Goal: Information Seeking & Learning: Learn about a topic

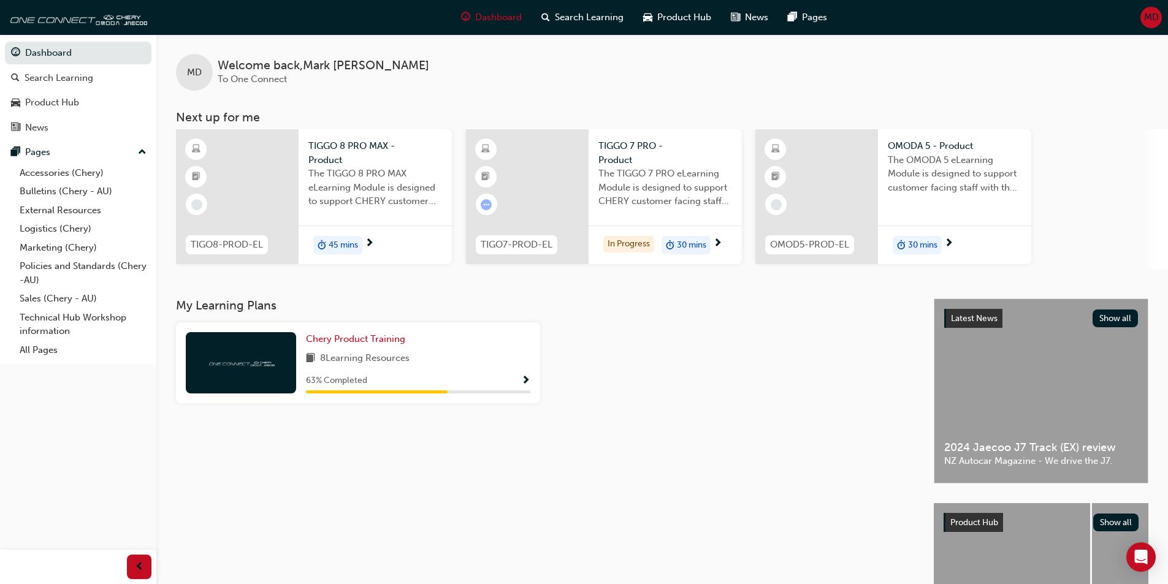
click at [694, 242] on span "30 mins" at bounding box center [691, 246] width 29 height 14
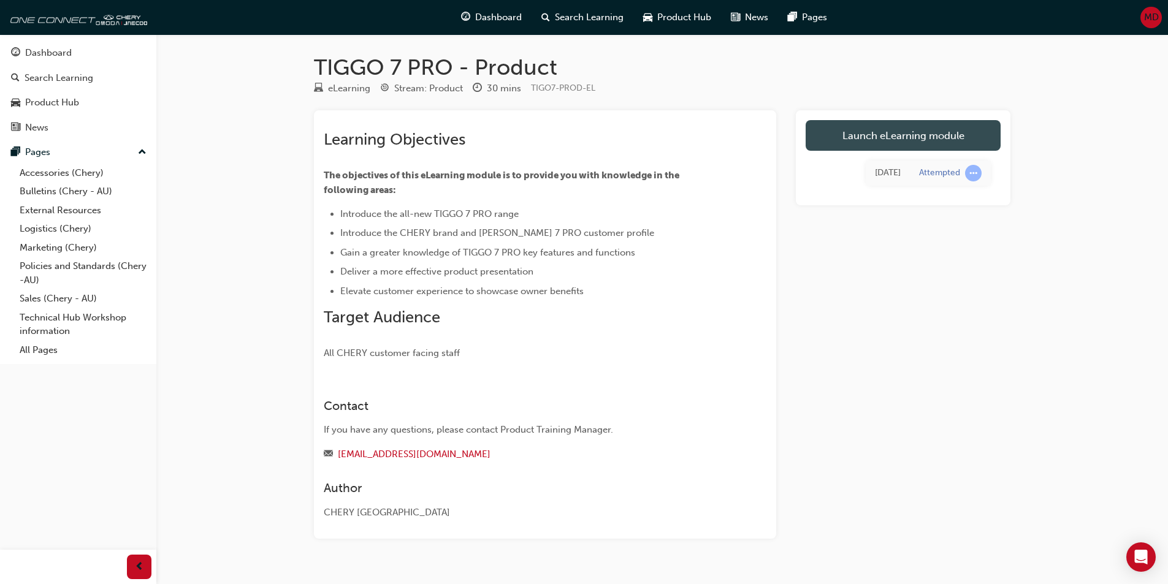
click at [844, 141] on link "Launch eLearning module" at bounding box center [903, 135] width 195 height 31
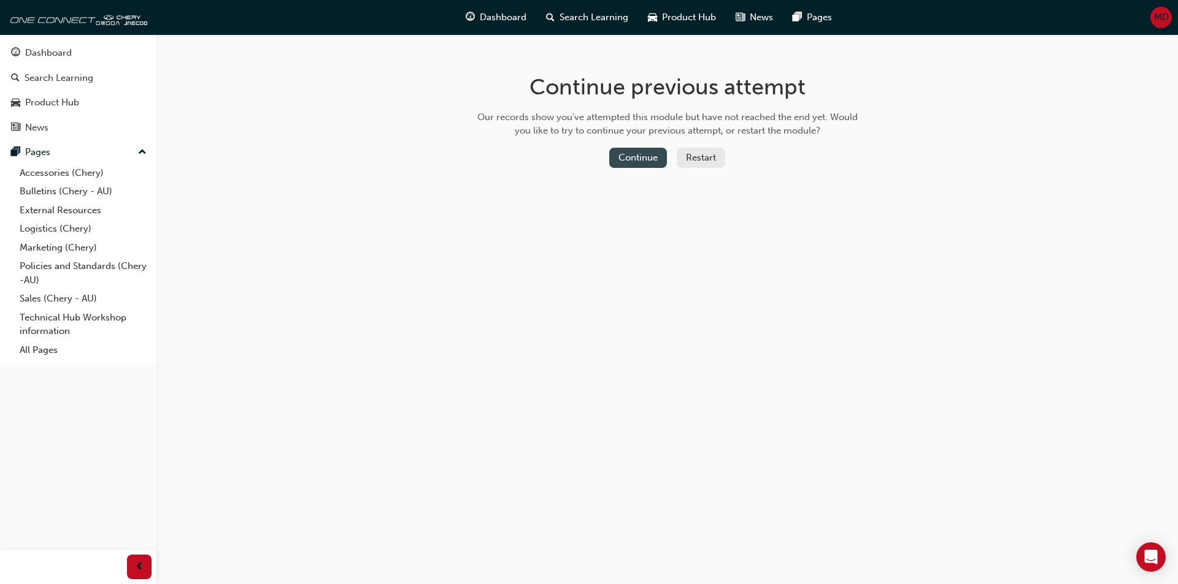
click at [648, 159] on button "Continue" at bounding box center [638, 158] width 58 height 20
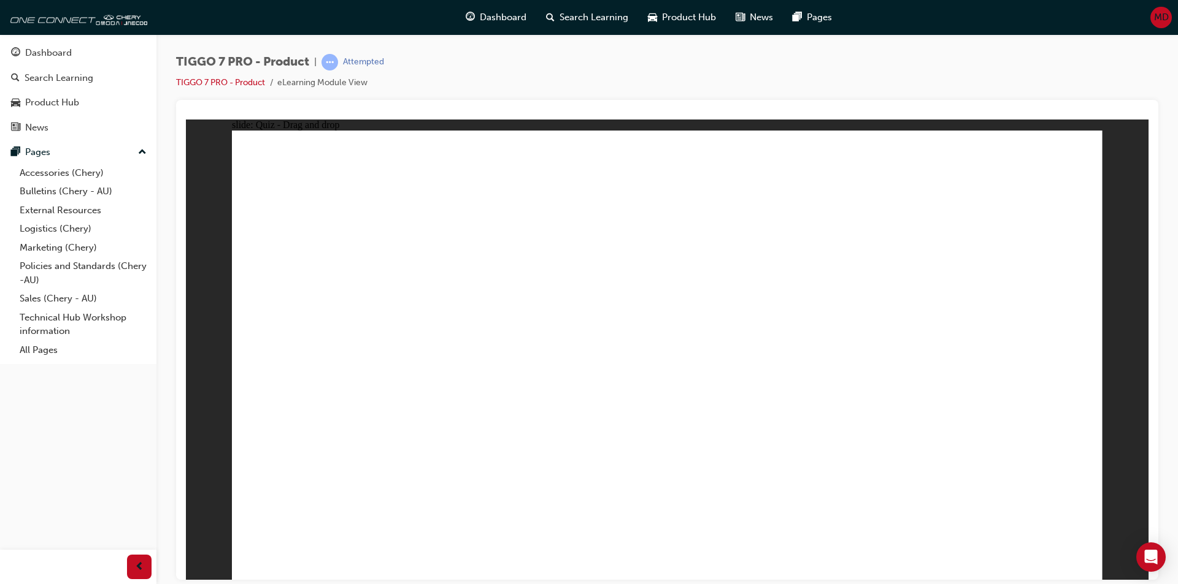
drag, startPoint x: 653, startPoint y: 185, endPoint x: 410, endPoint y: 428, distance: 343.9
drag, startPoint x: 754, startPoint y: 177, endPoint x: 770, endPoint y: 470, distance: 294.2
drag, startPoint x: 342, startPoint y: 416, endPoint x: 776, endPoint y: 415, distance: 434.2
drag, startPoint x: 843, startPoint y: 180, endPoint x: 446, endPoint y: 421, distance: 463.7
drag, startPoint x: 930, startPoint y: 178, endPoint x: 864, endPoint y: 419, distance: 249.8
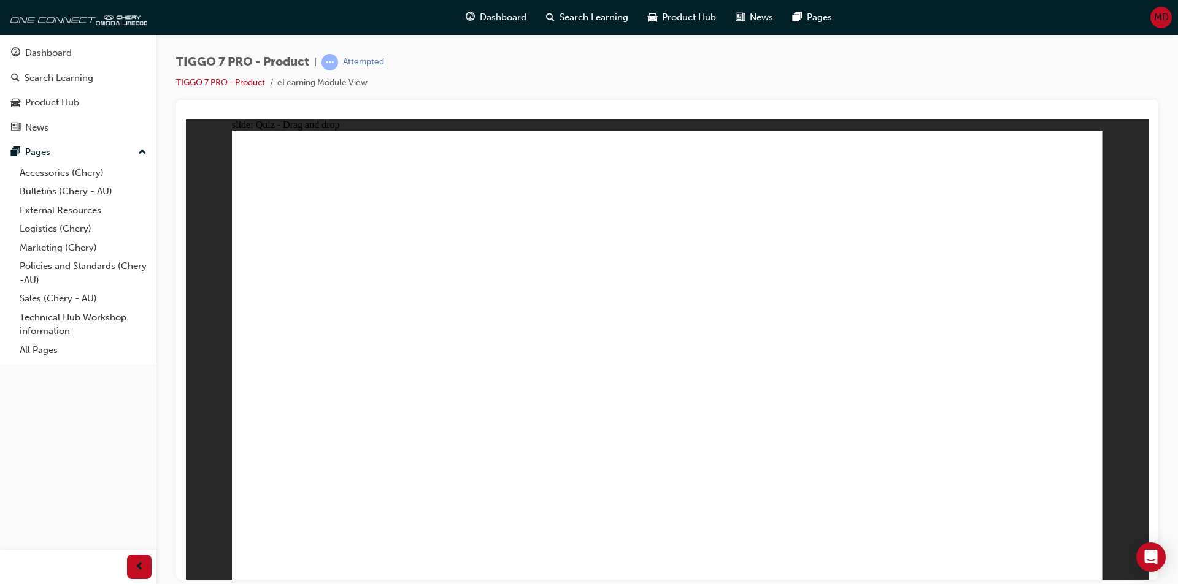
drag, startPoint x: 1030, startPoint y: 179, endPoint x: 484, endPoint y: 448, distance: 608.6
drag, startPoint x: 632, startPoint y: 212, endPoint x: 863, endPoint y: 408, distance: 303.2
drag, startPoint x: 852, startPoint y: 212, endPoint x: 781, endPoint y: 462, distance: 260.1
drag, startPoint x: 914, startPoint y: 209, endPoint x: 741, endPoint y: 436, distance: 285.4
drag, startPoint x: 1015, startPoint y: 212, endPoint x: 823, endPoint y: 437, distance: 295.8
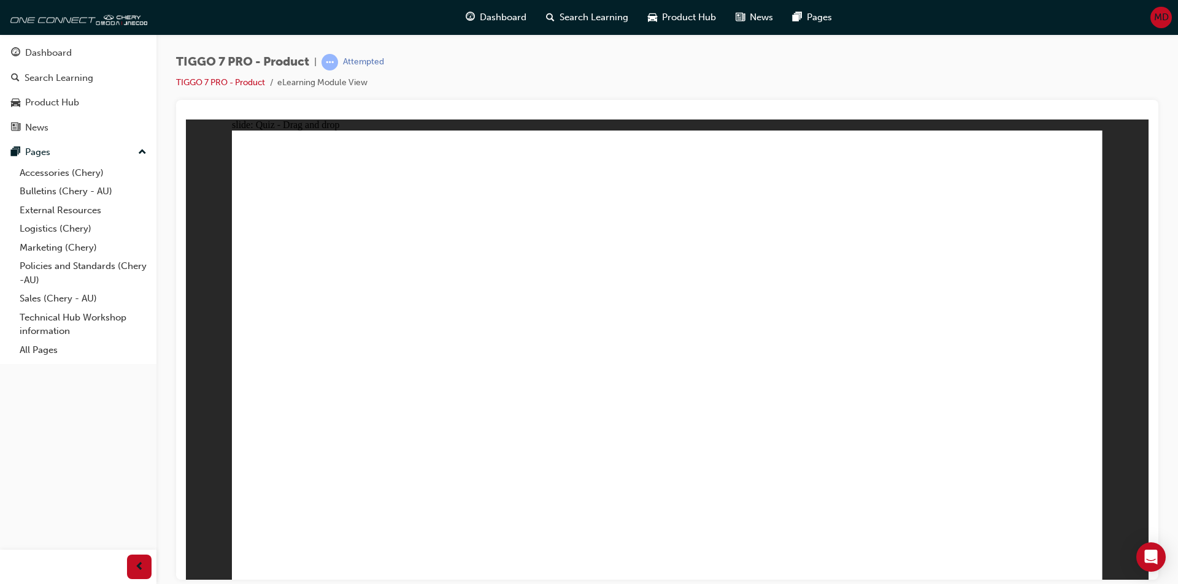
drag, startPoint x: 752, startPoint y: 255, endPoint x: 514, endPoint y: 426, distance: 293.1
drag, startPoint x: 836, startPoint y: 257, endPoint x: 869, endPoint y: 431, distance: 177.3
drag, startPoint x: 912, startPoint y: 259, endPoint x: 462, endPoint y: 453, distance: 489.9
drag, startPoint x: 772, startPoint y: 212, endPoint x: 530, endPoint y: 426, distance: 322.3
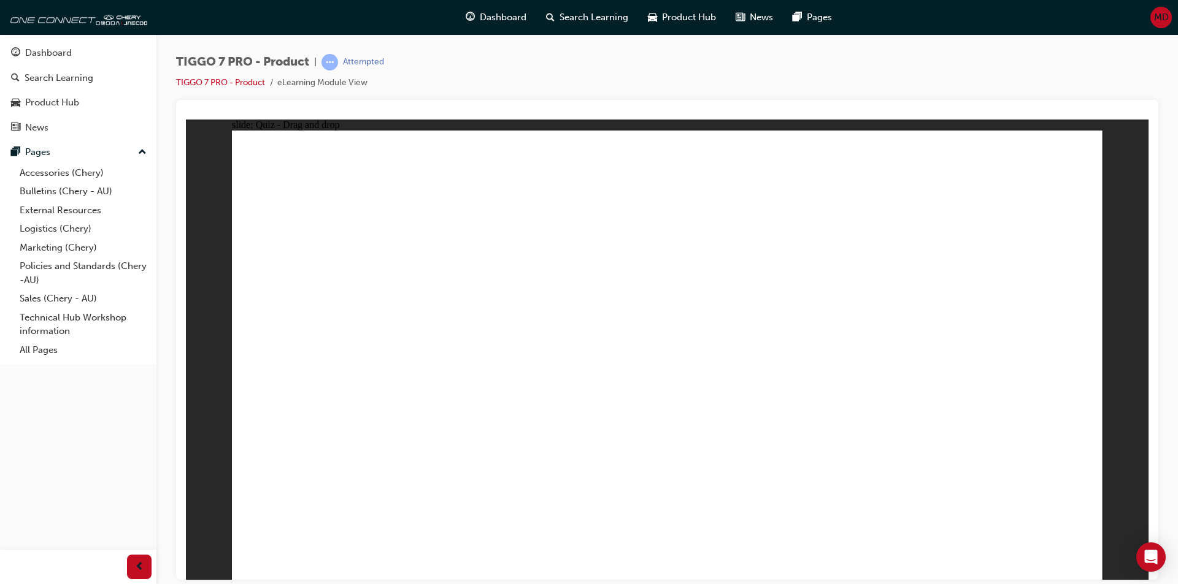
drag, startPoint x: 640, startPoint y: 210, endPoint x: 438, endPoint y: 358, distance: 250.5
drag, startPoint x: 853, startPoint y: 214, endPoint x: 583, endPoint y: 380, distance: 316.9
drag, startPoint x: 1063, startPoint y: 213, endPoint x: 899, endPoint y: 362, distance: 221.9
